Goal: Information Seeking & Learning: Learn about a topic

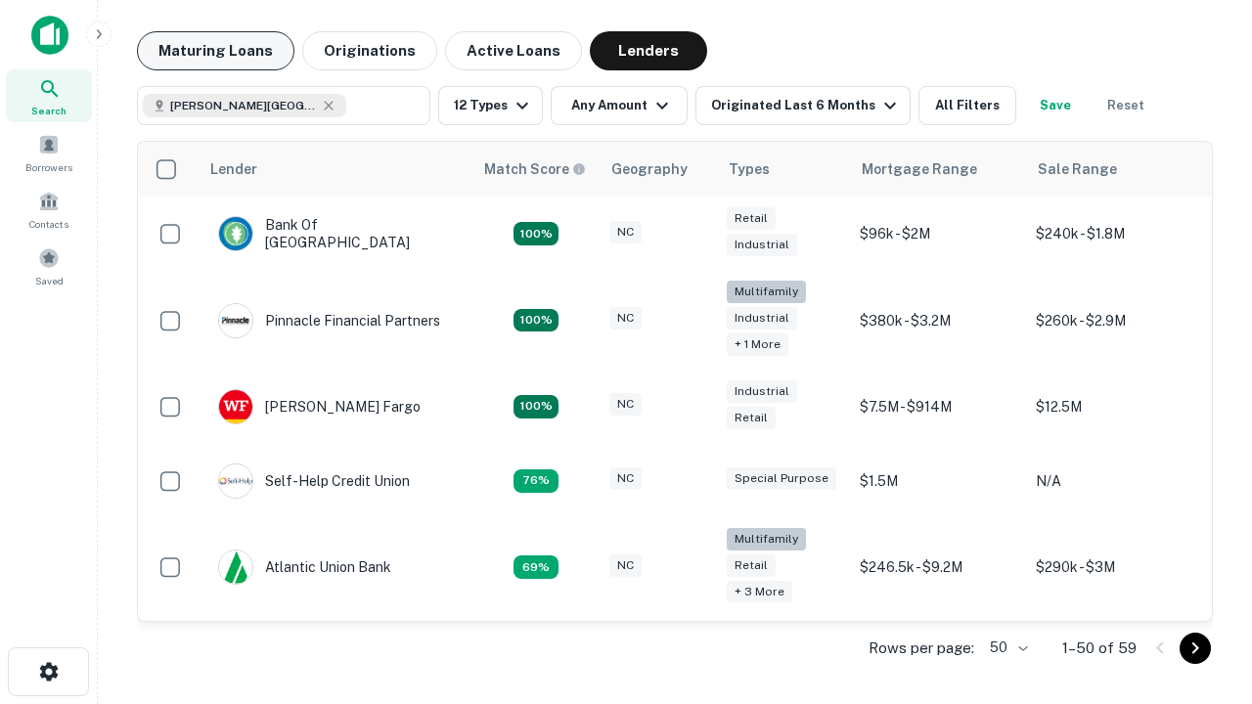
click at [215, 51] on button "Maturing Loans" at bounding box center [216, 50] width 158 height 39
